Goal: Task Accomplishment & Management: Manage account settings

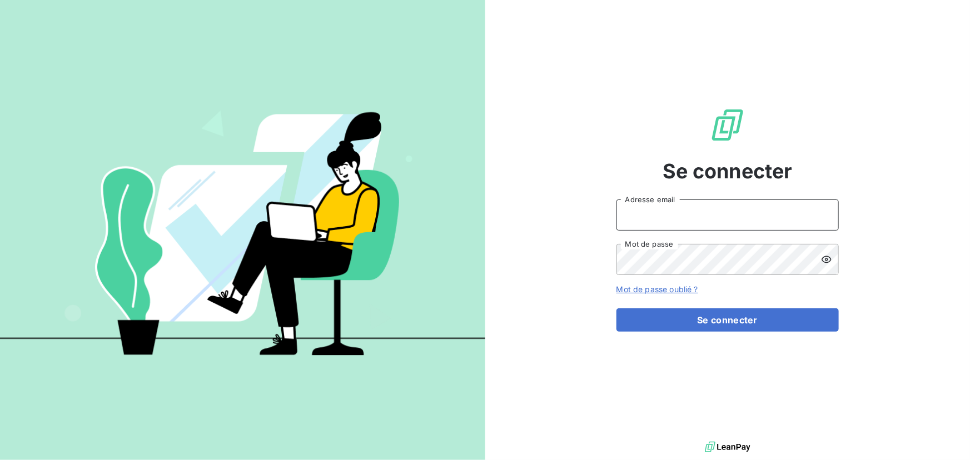
click at [706, 220] on input "Adresse email" at bounding box center [727, 215] width 222 height 31
type input "admin@cabinetlecussan"
click at [616, 308] on button "Se connecter" at bounding box center [727, 319] width 222 height 23
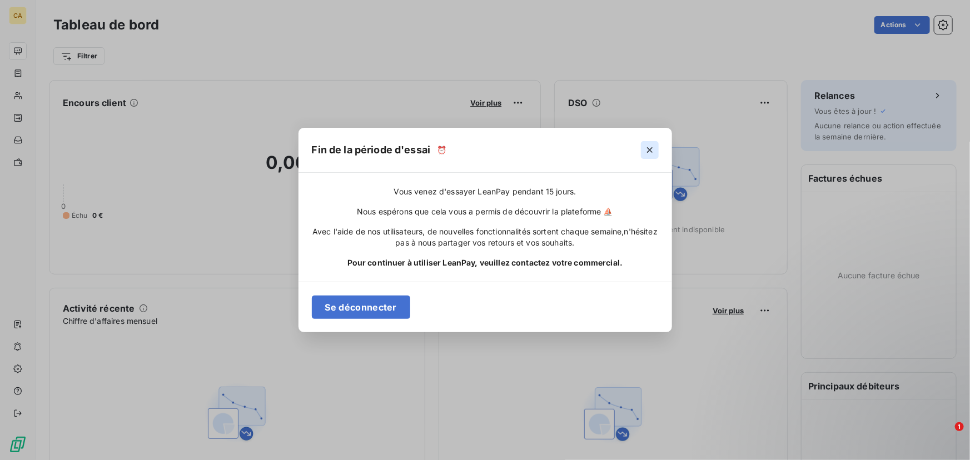
click at [648, 151] on icon "button" at bounding box center [650, 150] width 6 height 6
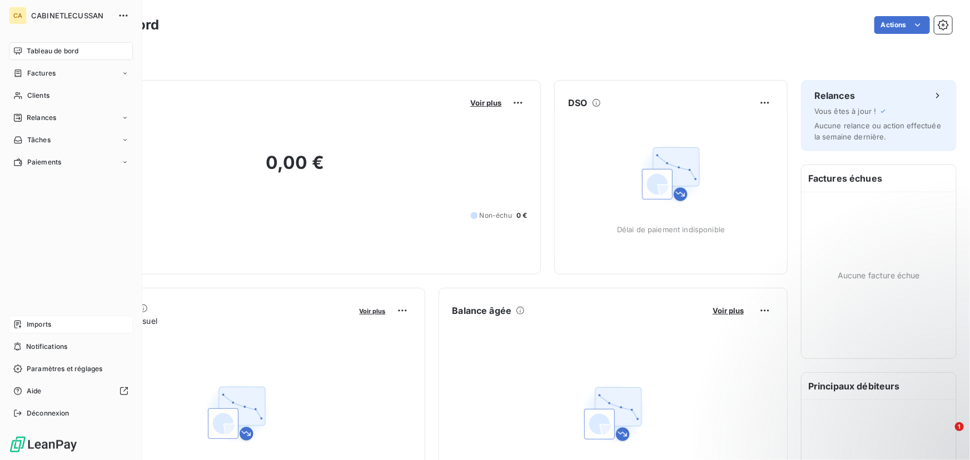
click at [18, 324] on icon at bounding box center [17, 325] width 7 height 8
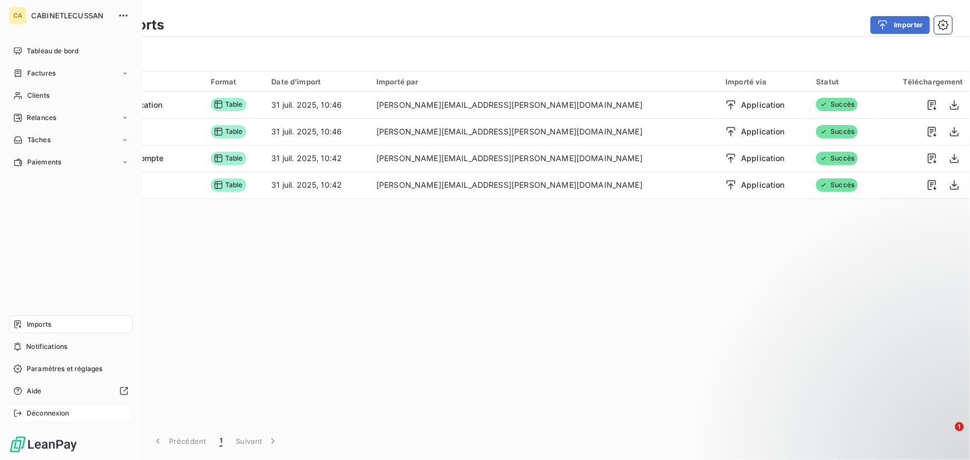
click at [28, 421] on div "Déconnexion" at bounding box center [71, 414] width 124 height 18
